Goal: Navigation & Orientation: Find specific page/section

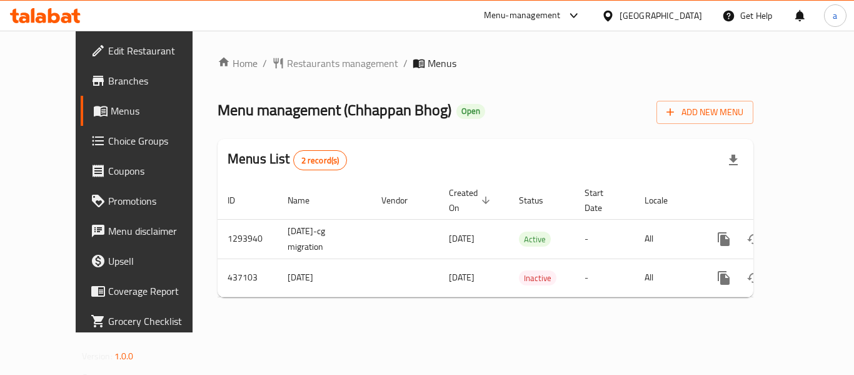
click at [267, 53] on div "Home / Restaurants management / Menus Menu management ( Chhappan Bhog ) Open Ad…" at bounding box center [486, 181] width 586 height 301
click at [287, 64] on span "Restaurants management" at bounding box center [342, 63] width 111 height 15
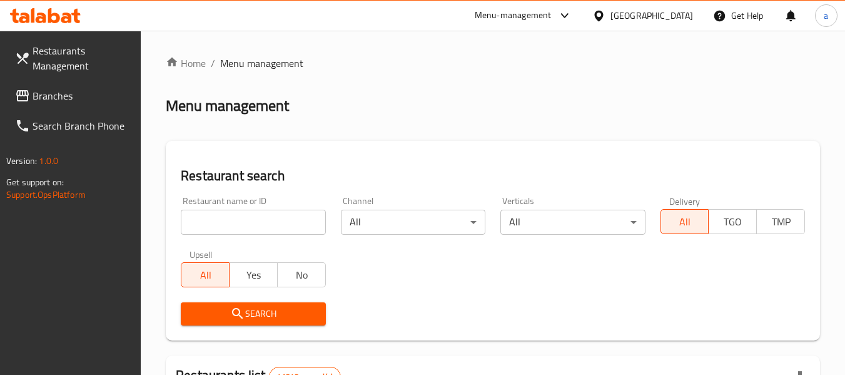
click at [56, 91] on span "Branches" at bounding box center [82, 95] width 99 height 15
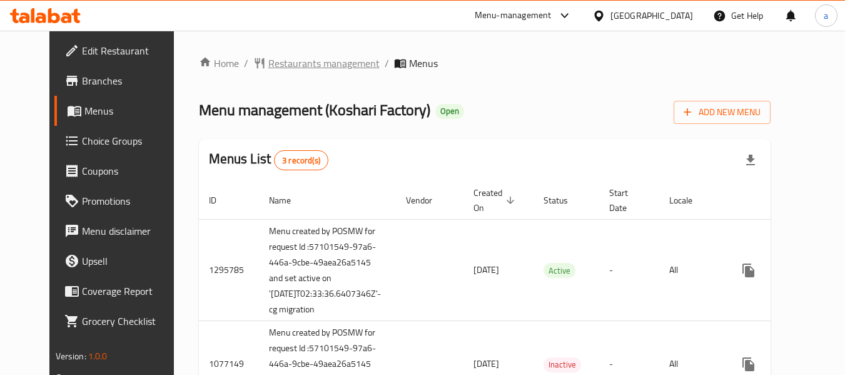
click at [328, 57] on span "Restaurants management" at bounding box center [323, 63] width 111 height 15
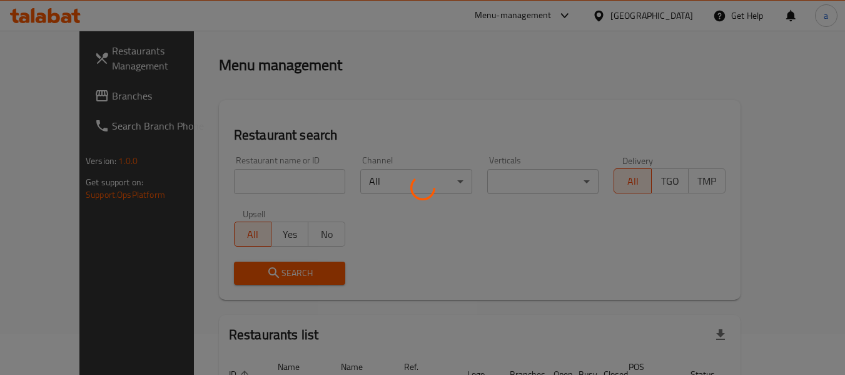
scroll to position [63, 0]
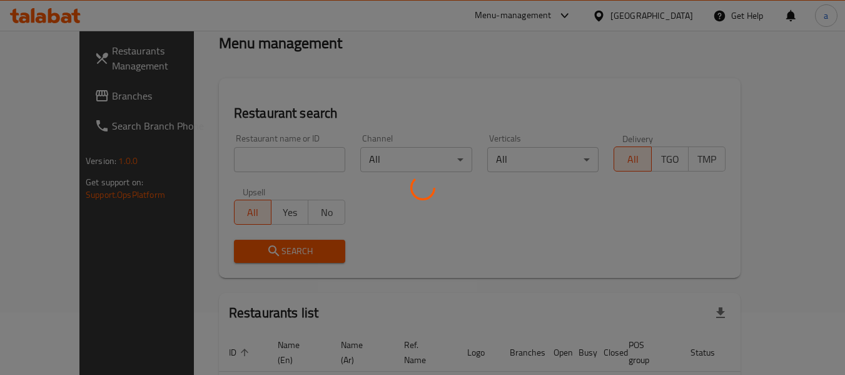
click at [245, 171] on div at bounding box center [422, 187] width 845 height 375
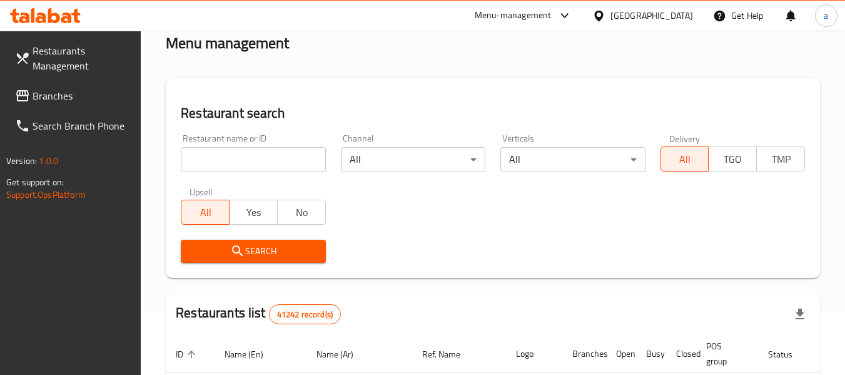
click at [245, 160] on input "search" at bounding box center [253, 159] width 144 height 25
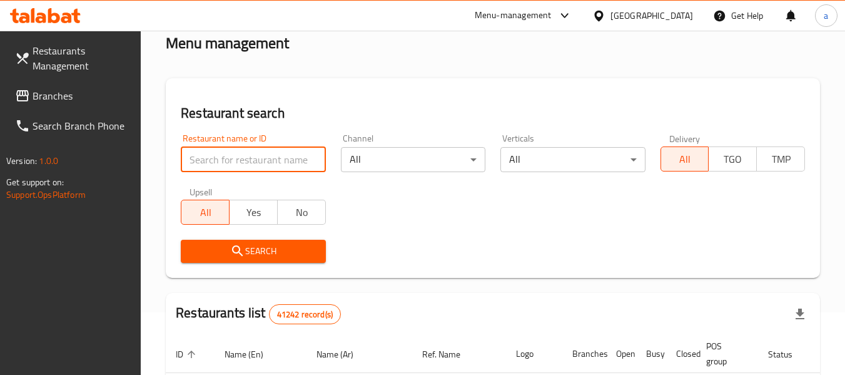
paste input "662508"
type input "662508"
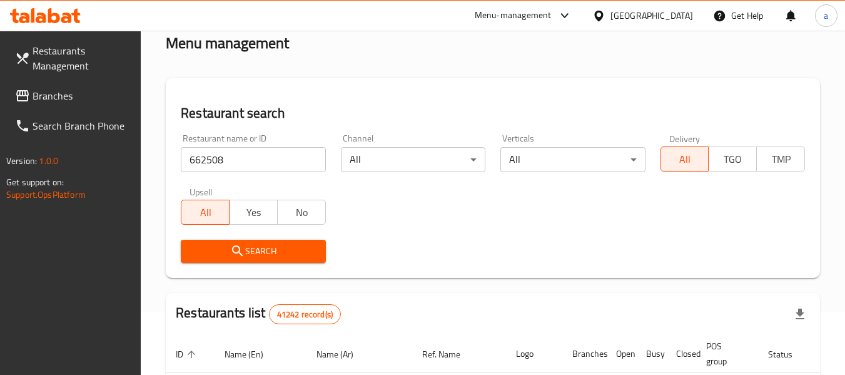
click at [227, 241] on button "Search" at bounding box center [253, 251] width 144 height 23
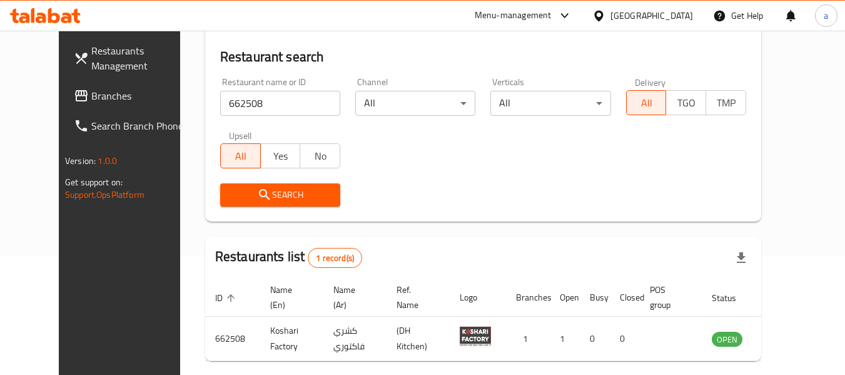
scroll to position [173, 0]
